Goal: Task Accomplishment & Management: Use online tool/utility

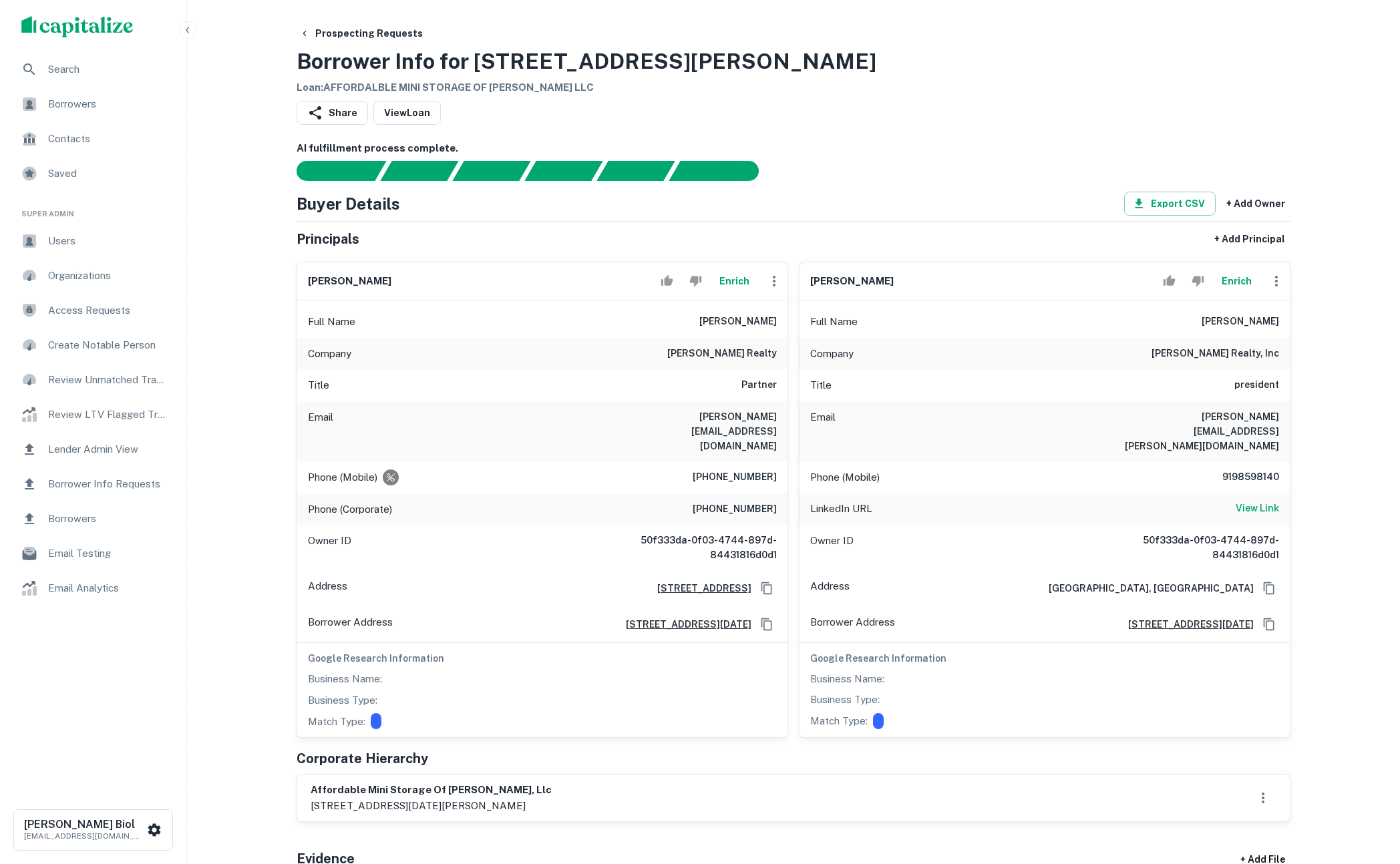
click at [732, 281] on button "Enrich" at bounding box center [734, 281] width 43 height 27
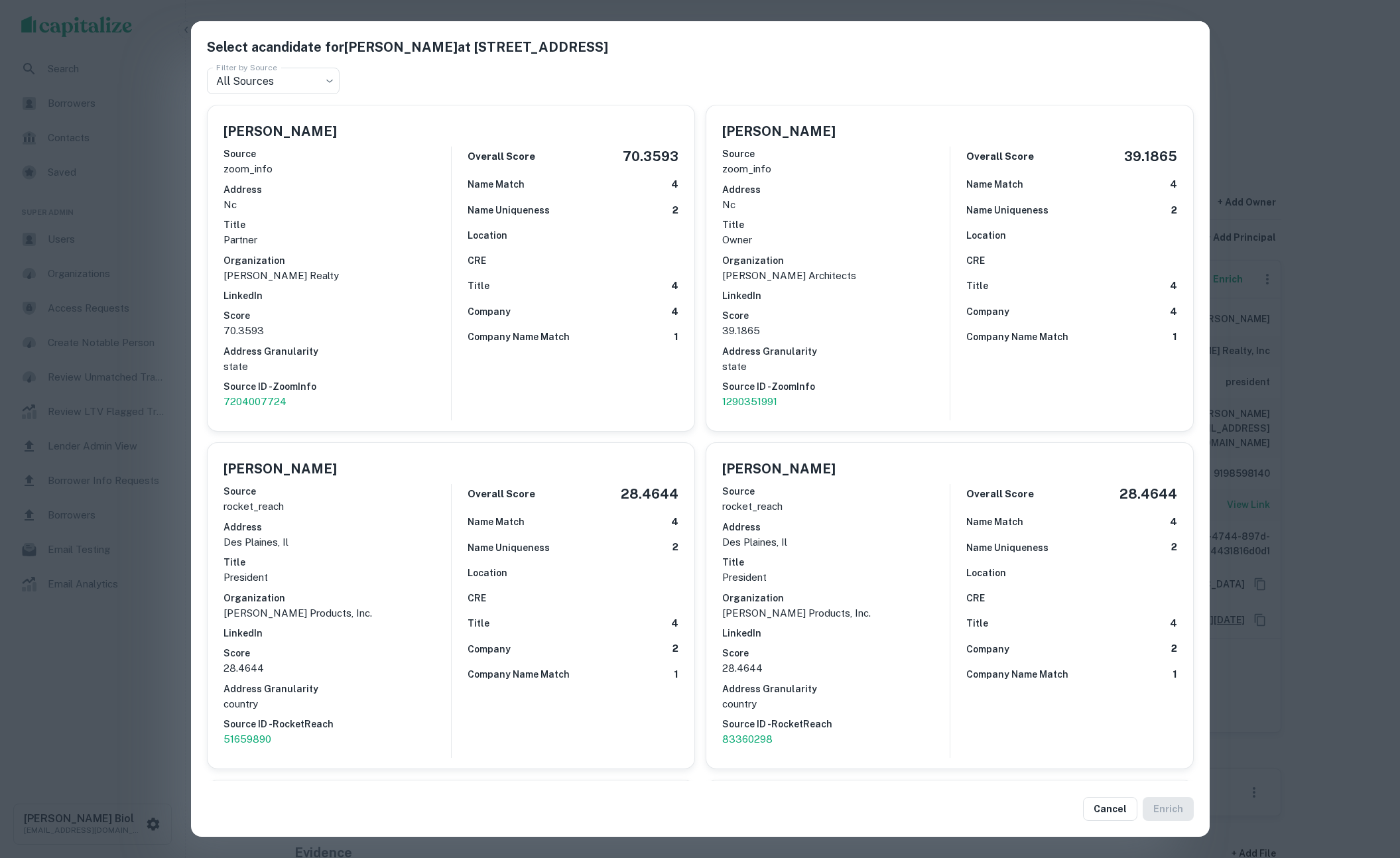
click at [1316, 98] on div "Select a candidate for John Andrews at 5350 E Deer Valley Dr Unit 1253 Filter b…" at bounding box center [700, 429] width 1400 height 858
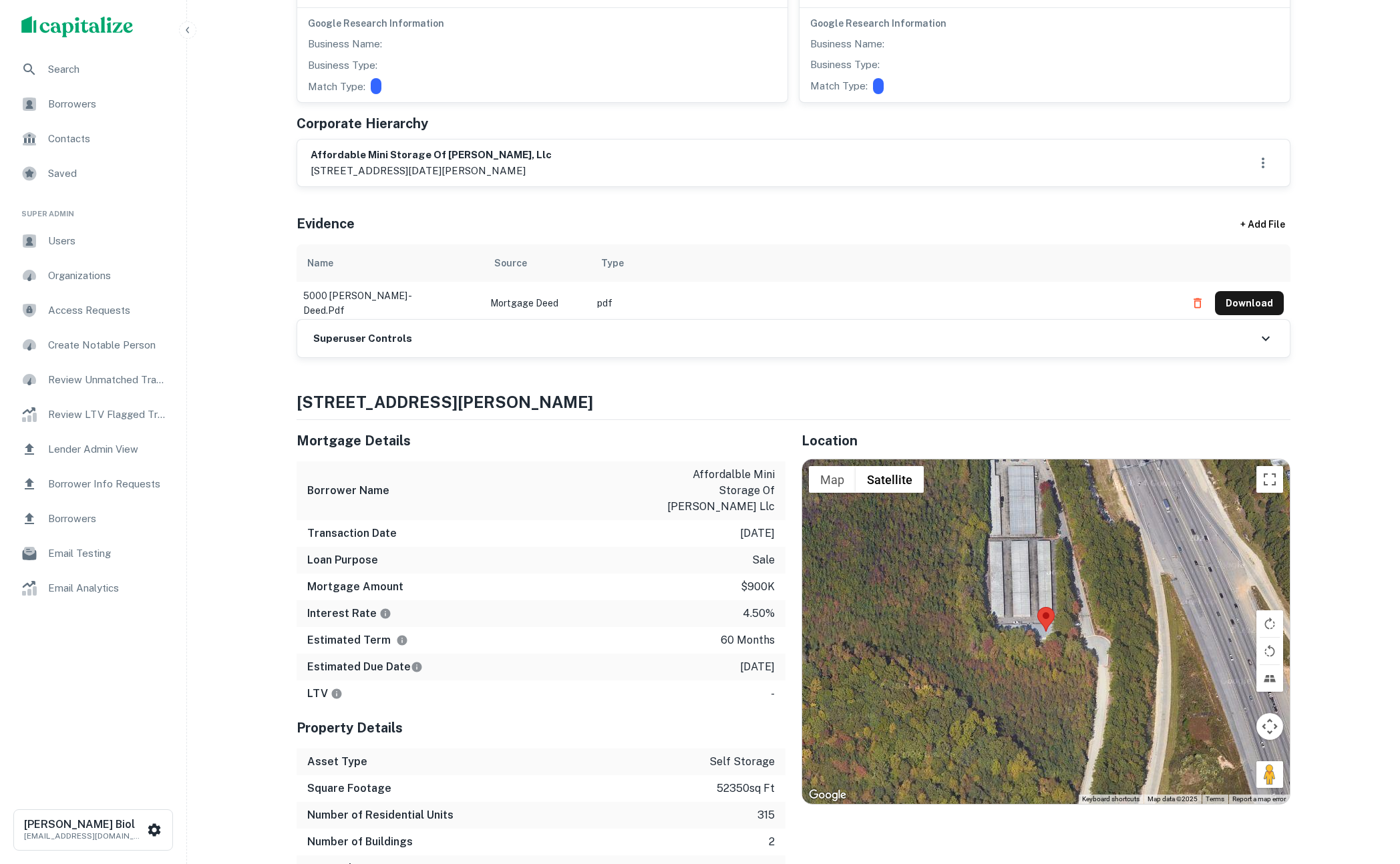
scroll to position [132, 0]
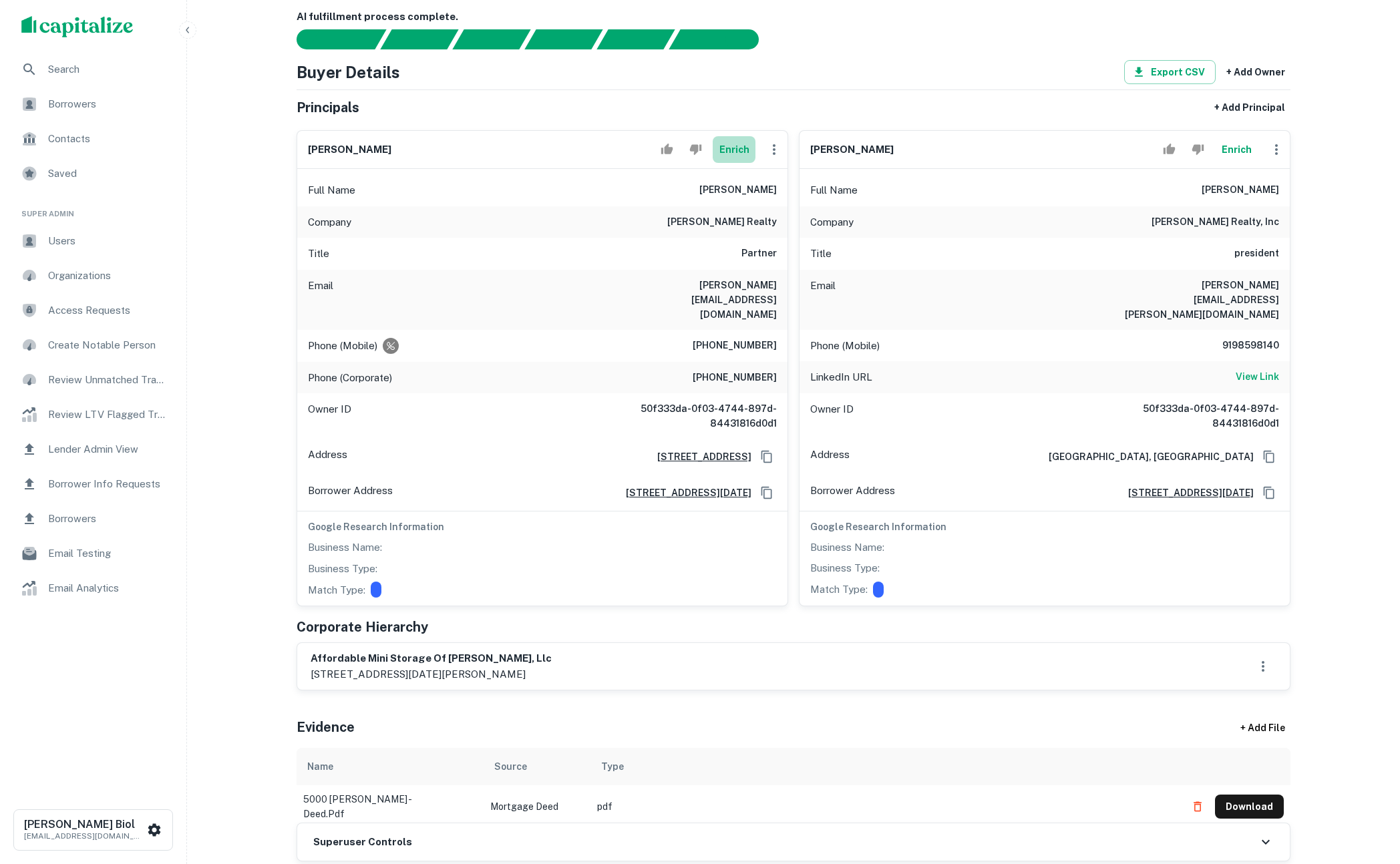
click at [727, 148] on button "Enrich" at bounding box center [734, 149] width 43 height 27
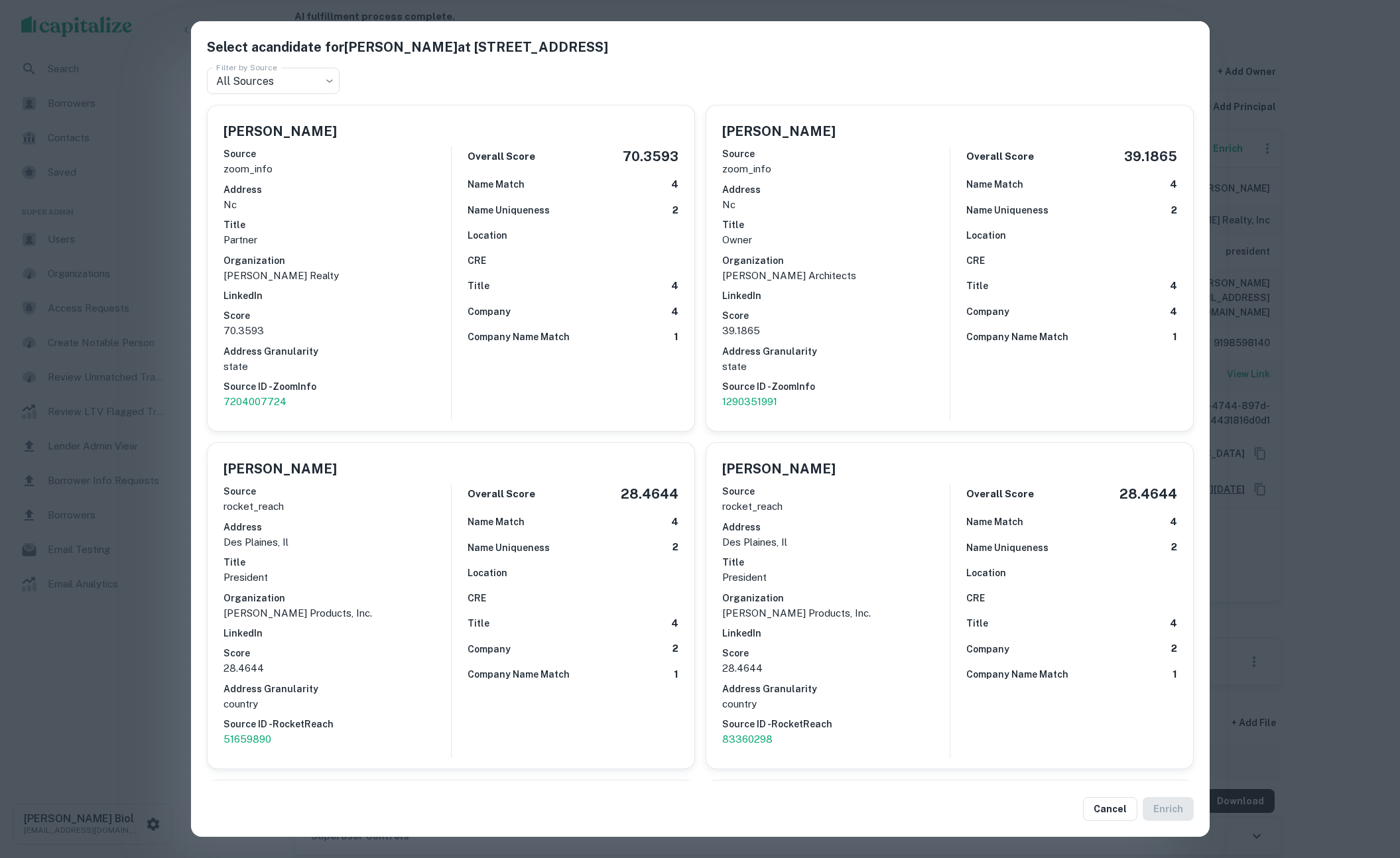
click at [126, 733] on div "Select a candidate for John Andrews at 5350 E Deer Valley Dr Unit 1253 Filter b…" at bounding box center [700, 429] width 1400 height 858
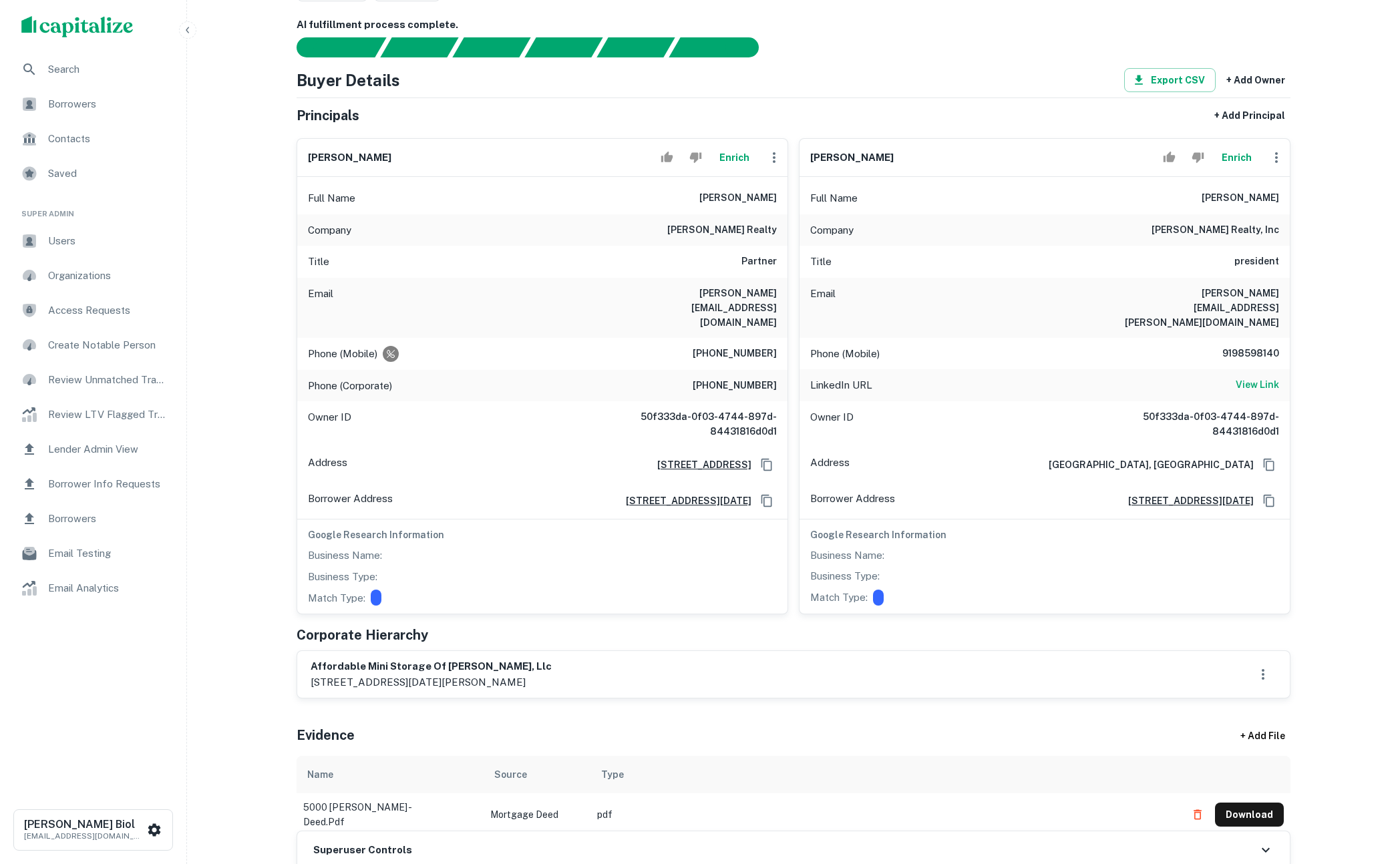
scroll to position [115, 0]
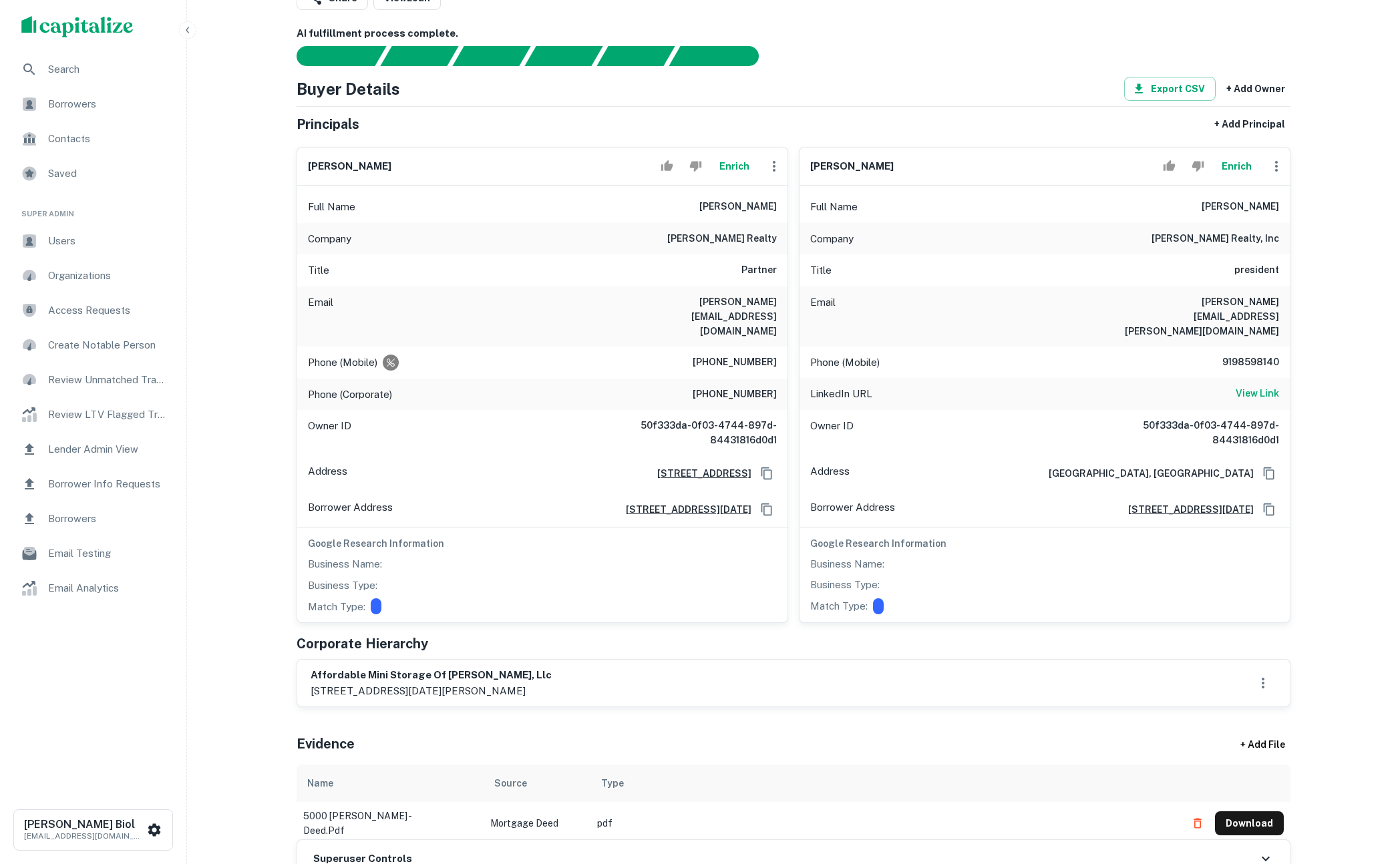
click at [733, 164] on button "Enrich" at bounding box center [734, 166] width 43 height 27
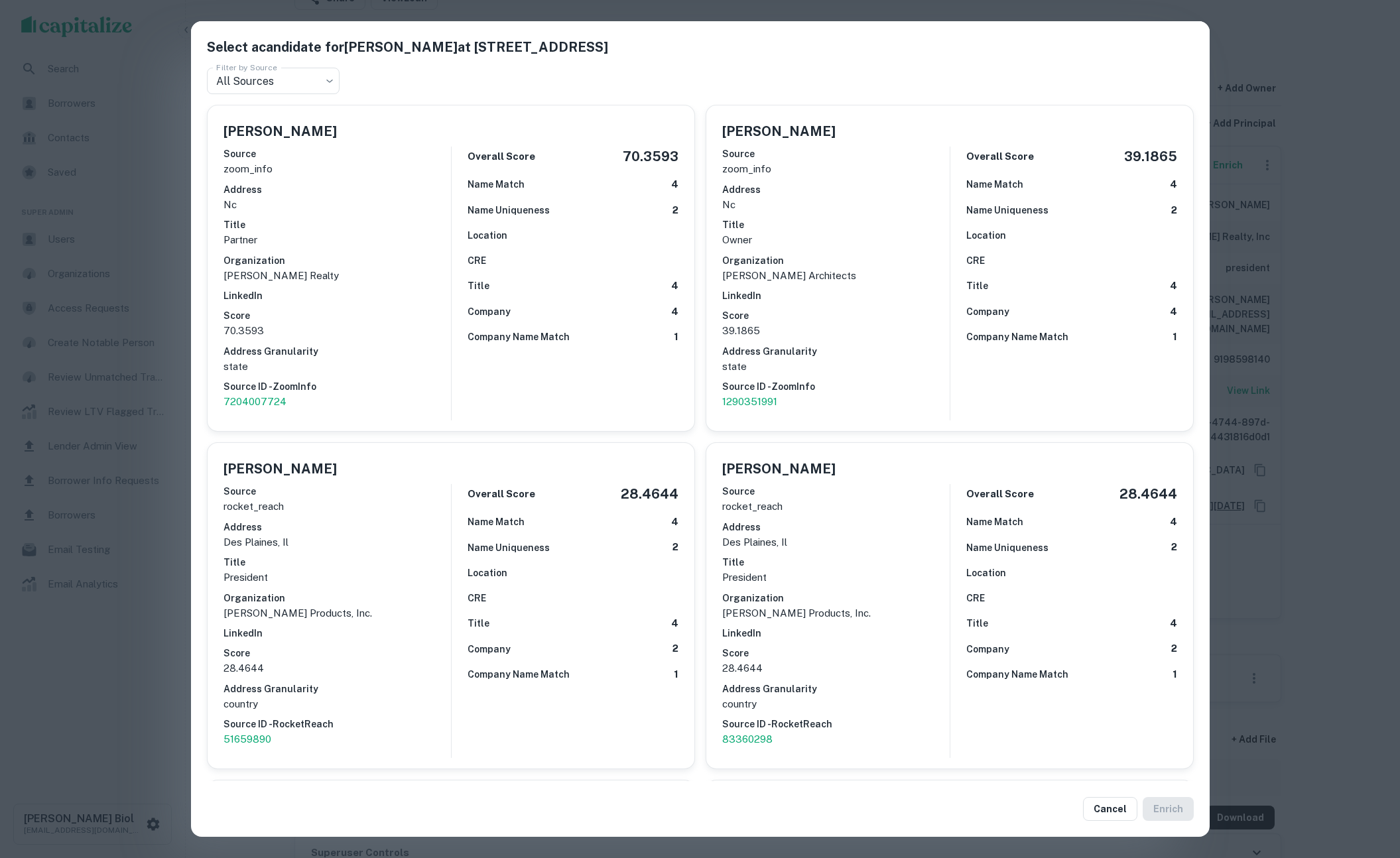
click at [117, 612] on div "Select a candidate for John Andrews at 5350 E Deer Valley Dr Unit 1253 Filter b…" at bounding box center [700, 429] width 1400 height 858
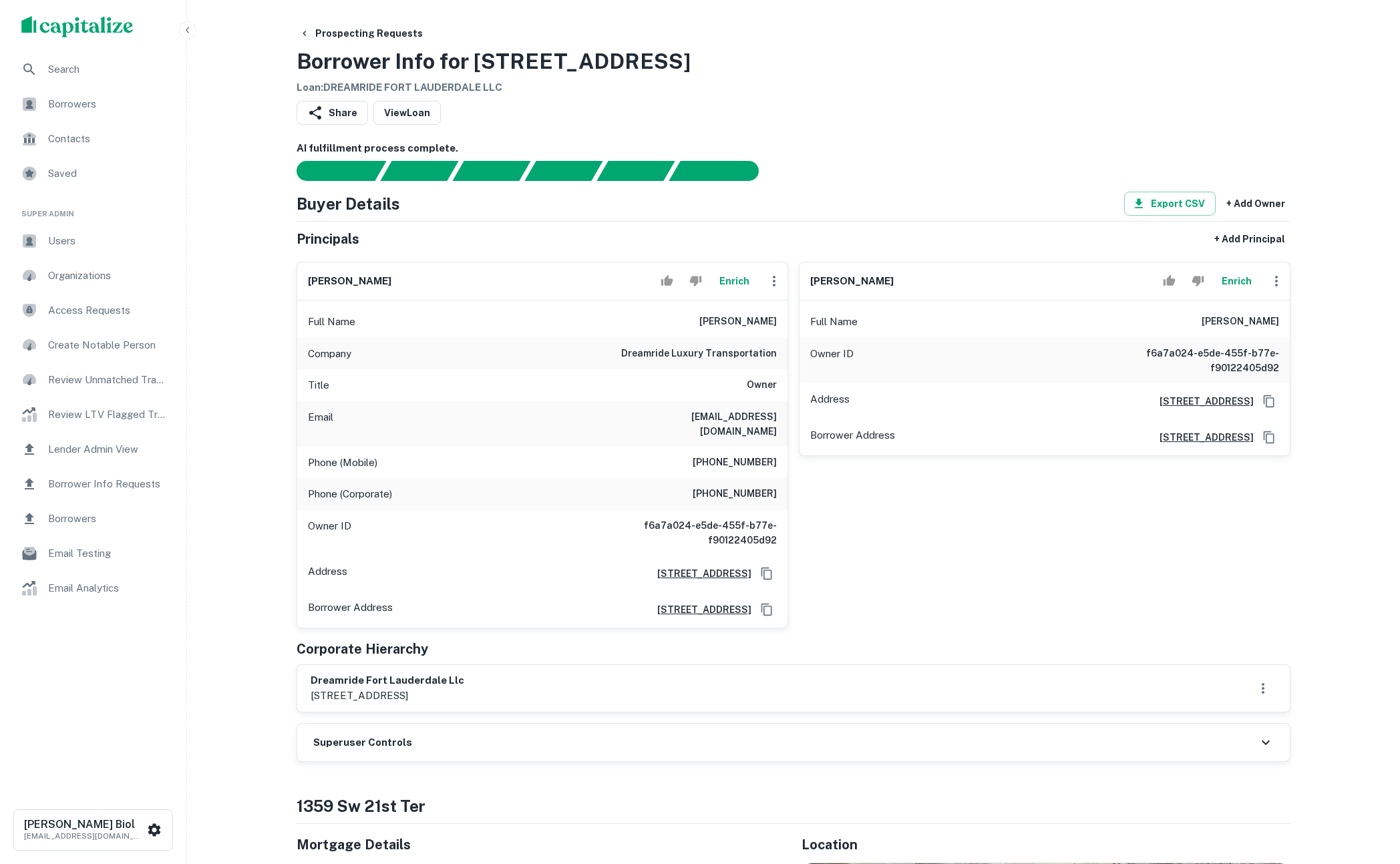
click at [729, 281] on button "Enrich" at bounding box center [734, 281] width 43 height 27
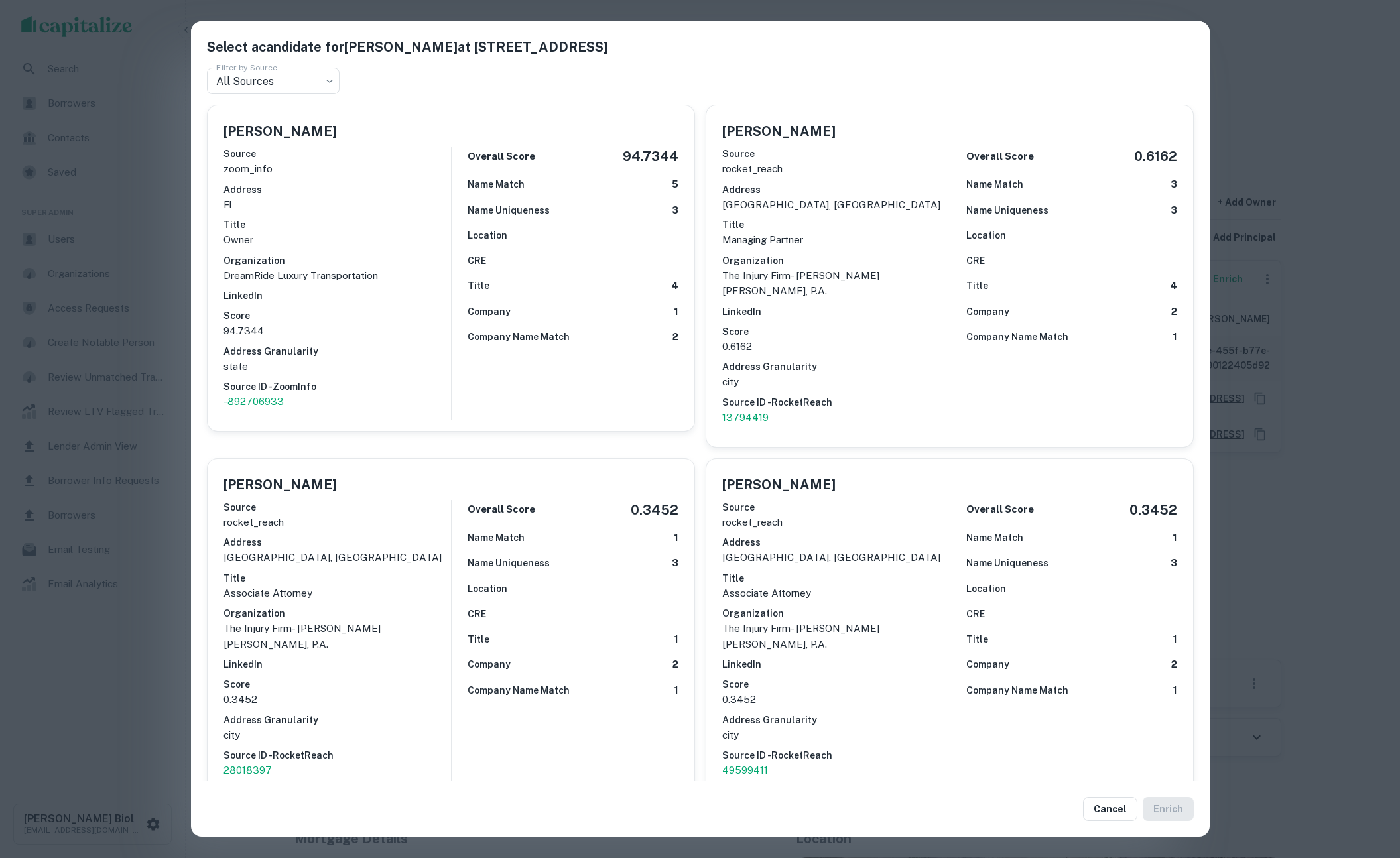
click at [138, 695] on div "Select a candidate for Gail Abramowitz at 5431 NW 15th St Ste 2 Filter by Sourc…" at bounding box center [700, 429] width 1400 height 858
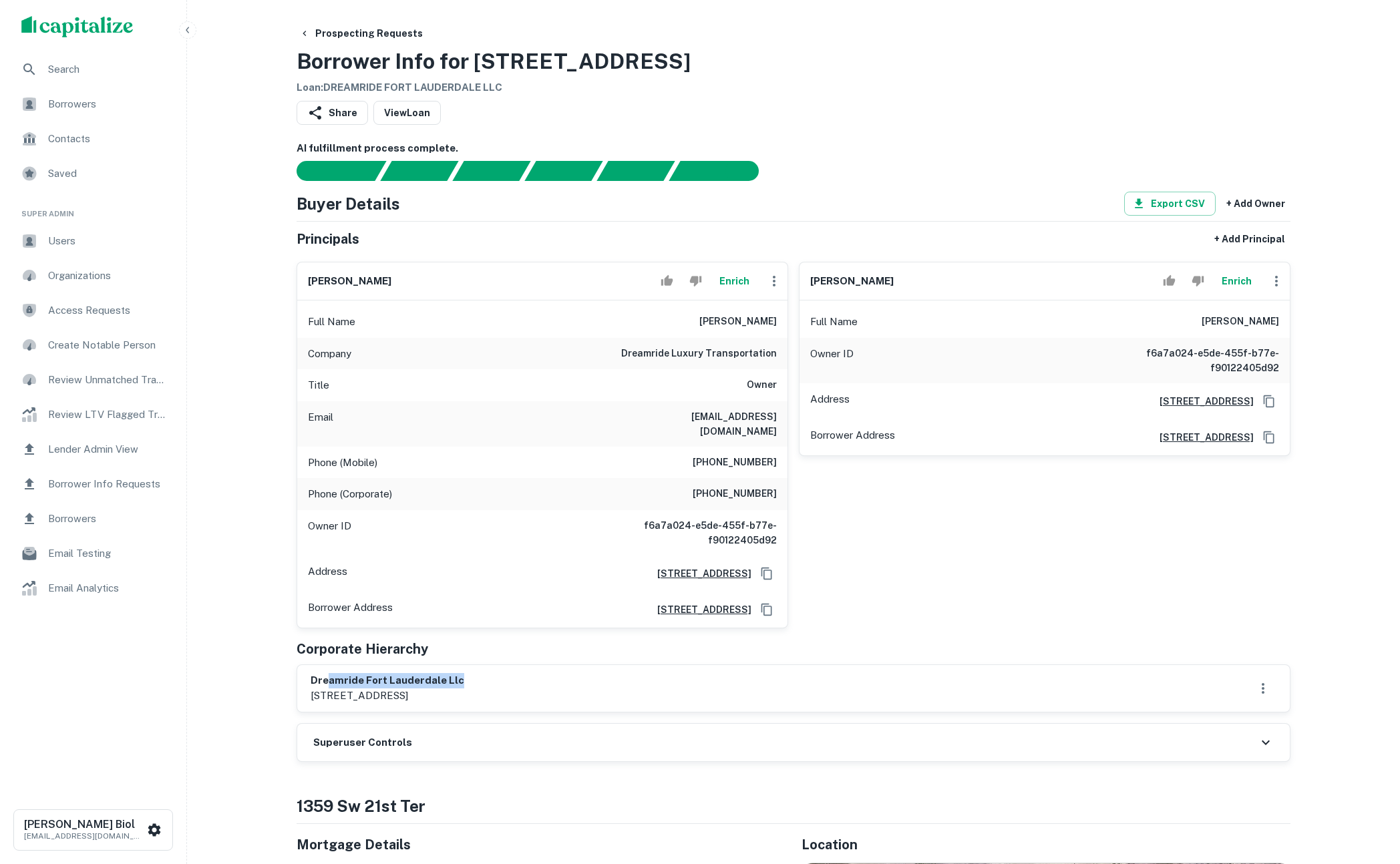
drag, startPoint x: 326, startPoint y: 681, endPoint x: 487, endPoint y: 675, distance: 161.1
click at [464, 675] on h6 "dreamride fort lauderdale llc" at bounding box center [387, 681] width 154 height 16
drag, startPoint x: 480, startPoint y: 679, endPoint x: 303, endPoint y: 681, distance: 177.0
click at [303, 681] on div "dreamride fort lauderdale llc 1359 sw 21st terrace, fort lauderdale, fl, 33312" at bounding box center [794, 688] width 993 height 47
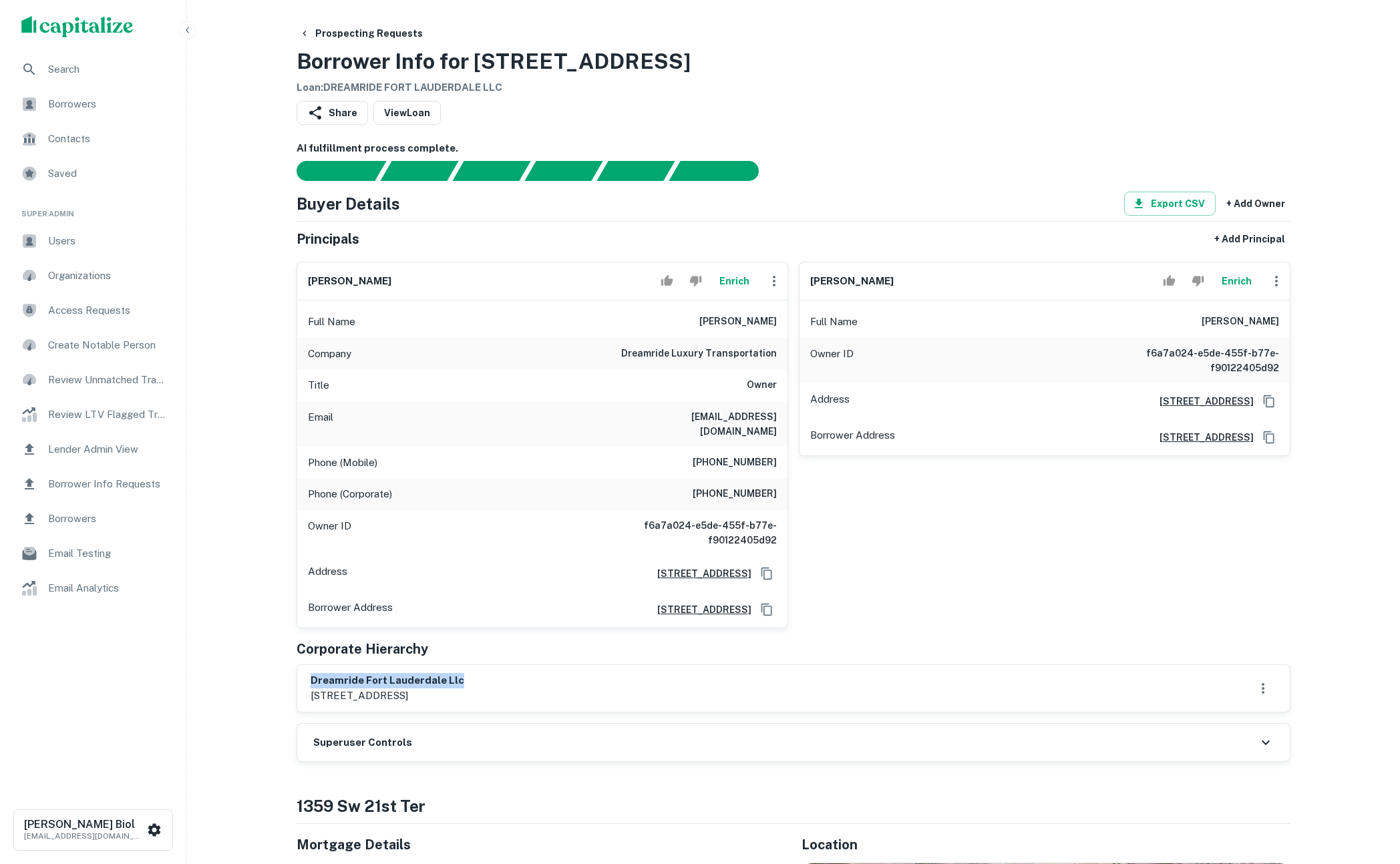
click at [342, 682] on h6 "dreamride fort lauderdale llc" at bounding box center [387, 681] width 154 height 16
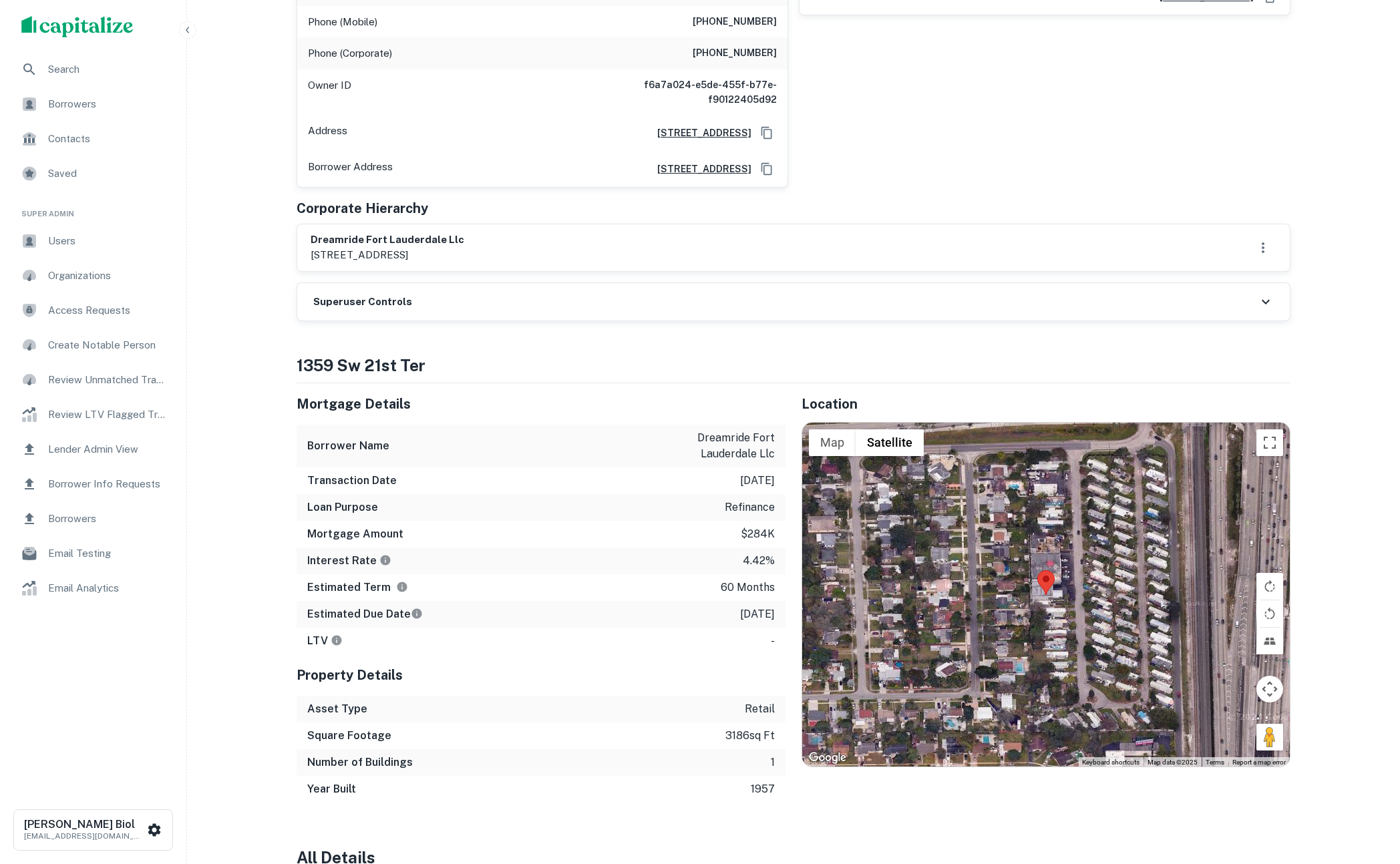
scroll to position [528, 0]
